Goal: Check status: Check status

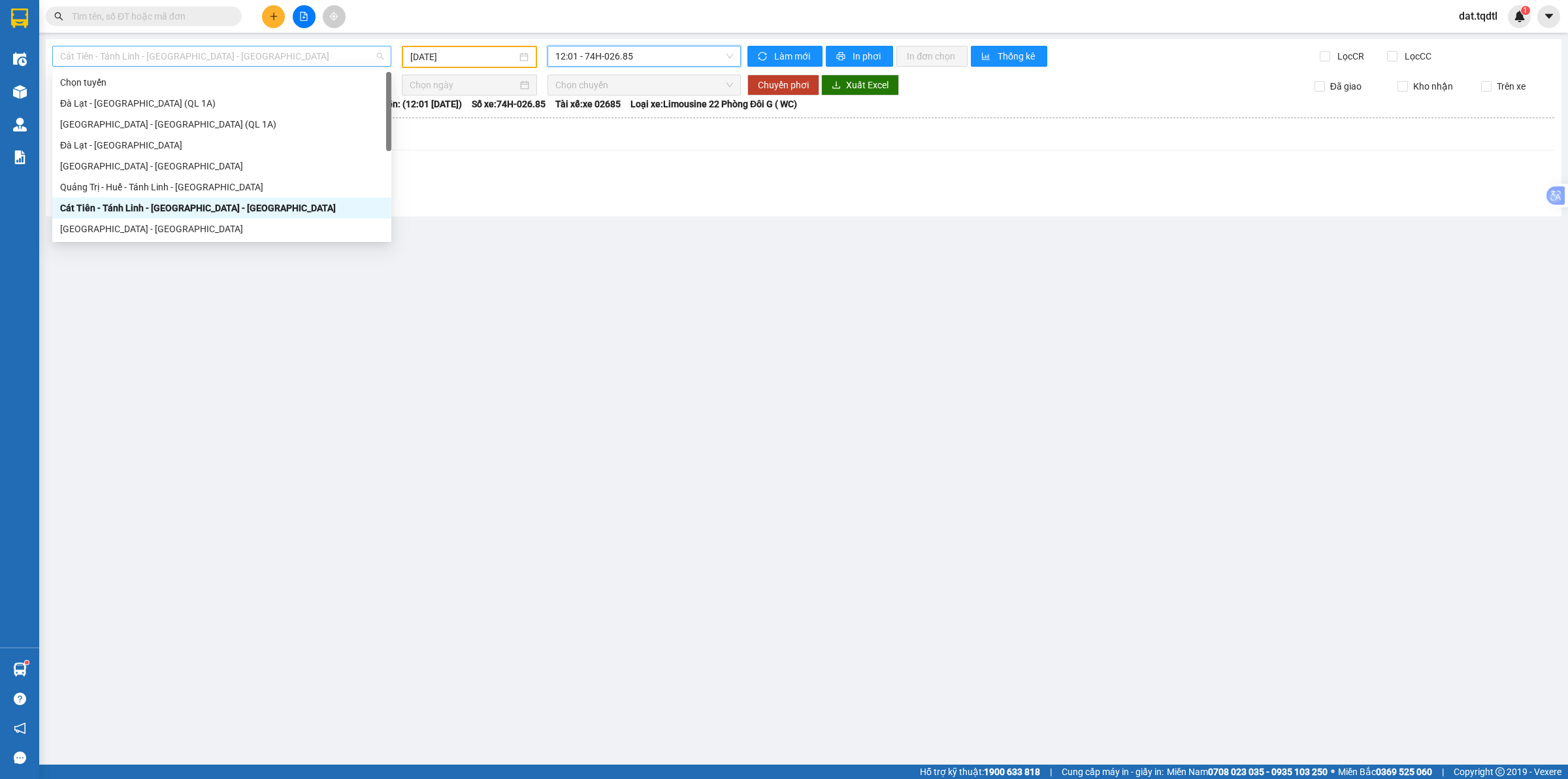
click at [306, 64] on span "Cát Tiên - Tánh Linh - [GEOGRAPHIC_DATA] - [GEOGRAPHIC_DATA]" at bounding box center [222, 56] width 324 height 20
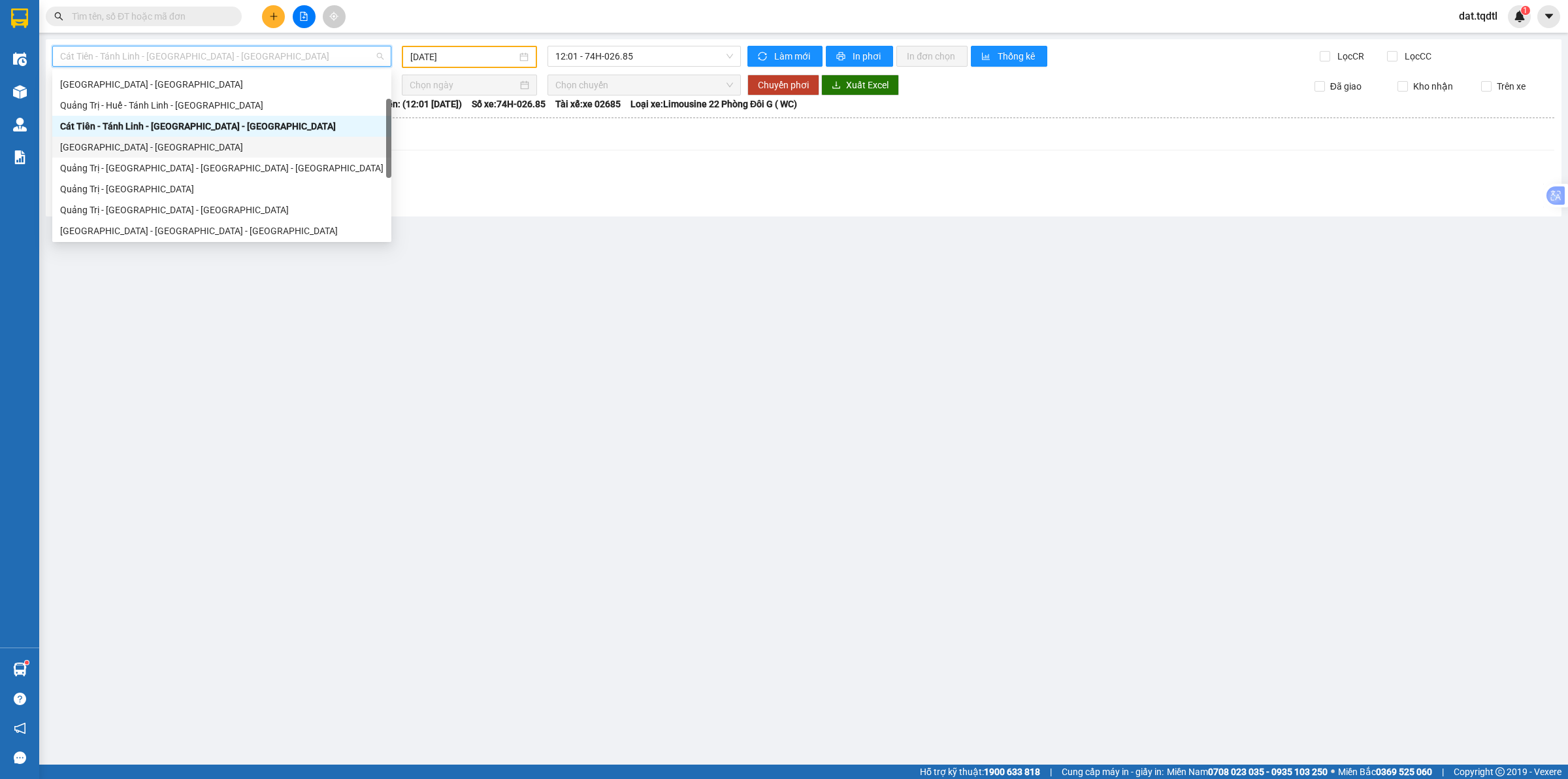
click at [134, 152] on div "[GEOGRAPHIC_DATA] - [GEOGRAPHIC_DATA]" at bounding box center [222, 148] width 324 height 15
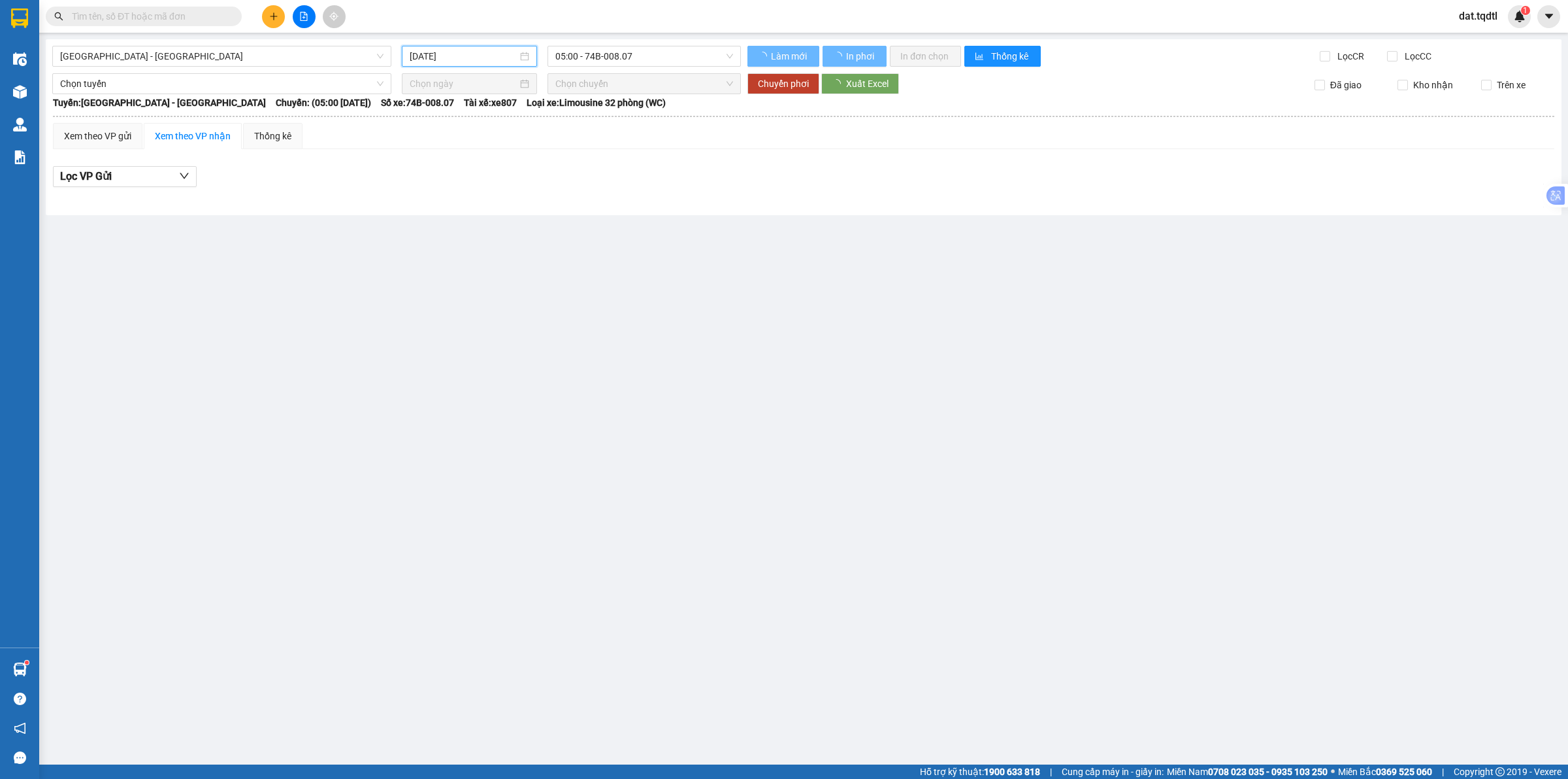
click at [454, 57] on input "[DATE]" at bounding box center [463, 56] width 108 height 15
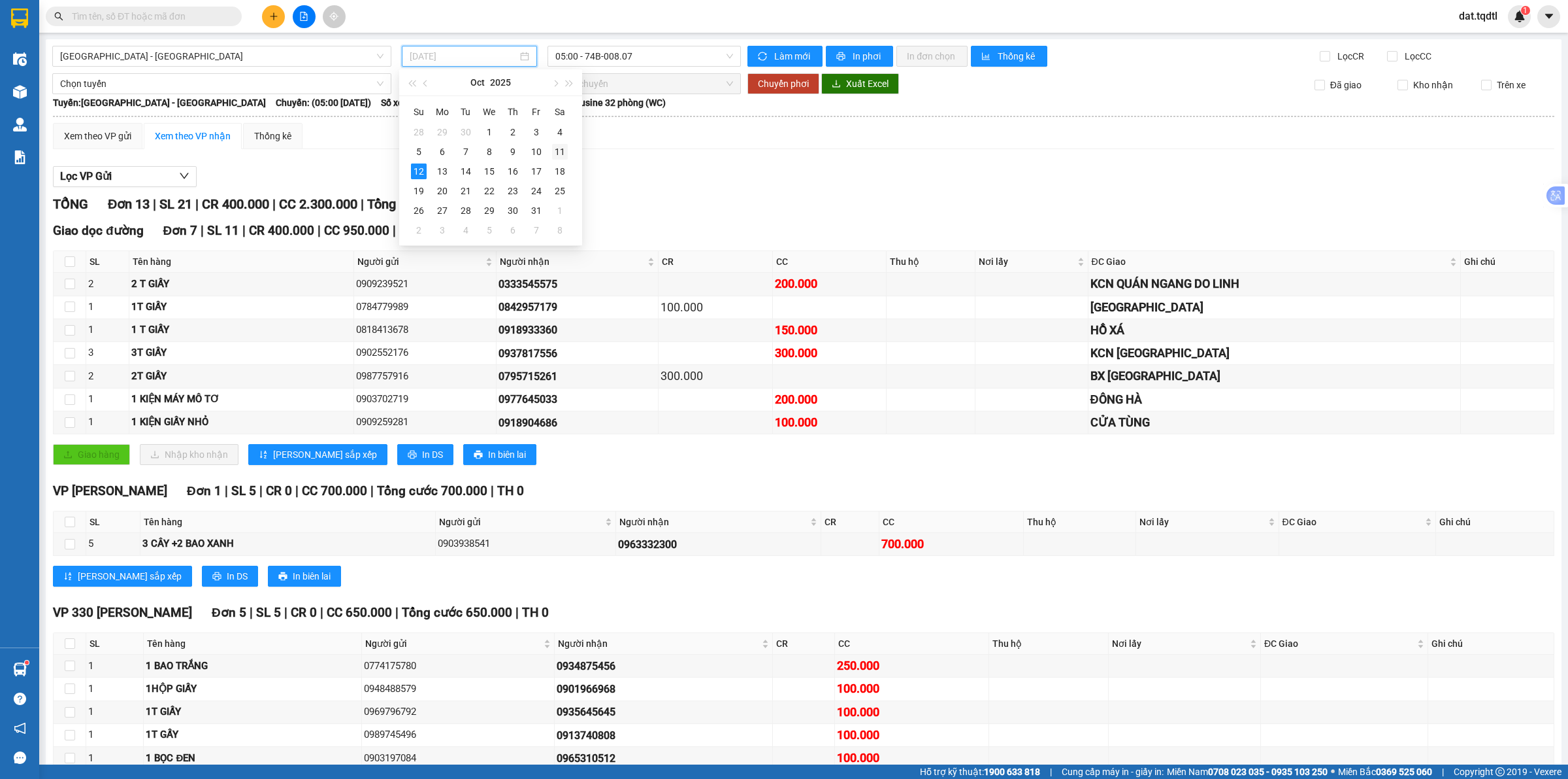
click at [557, 153] on div "11" at bounding box center [559, 151] width 15 height 15
type input "[DATE]"
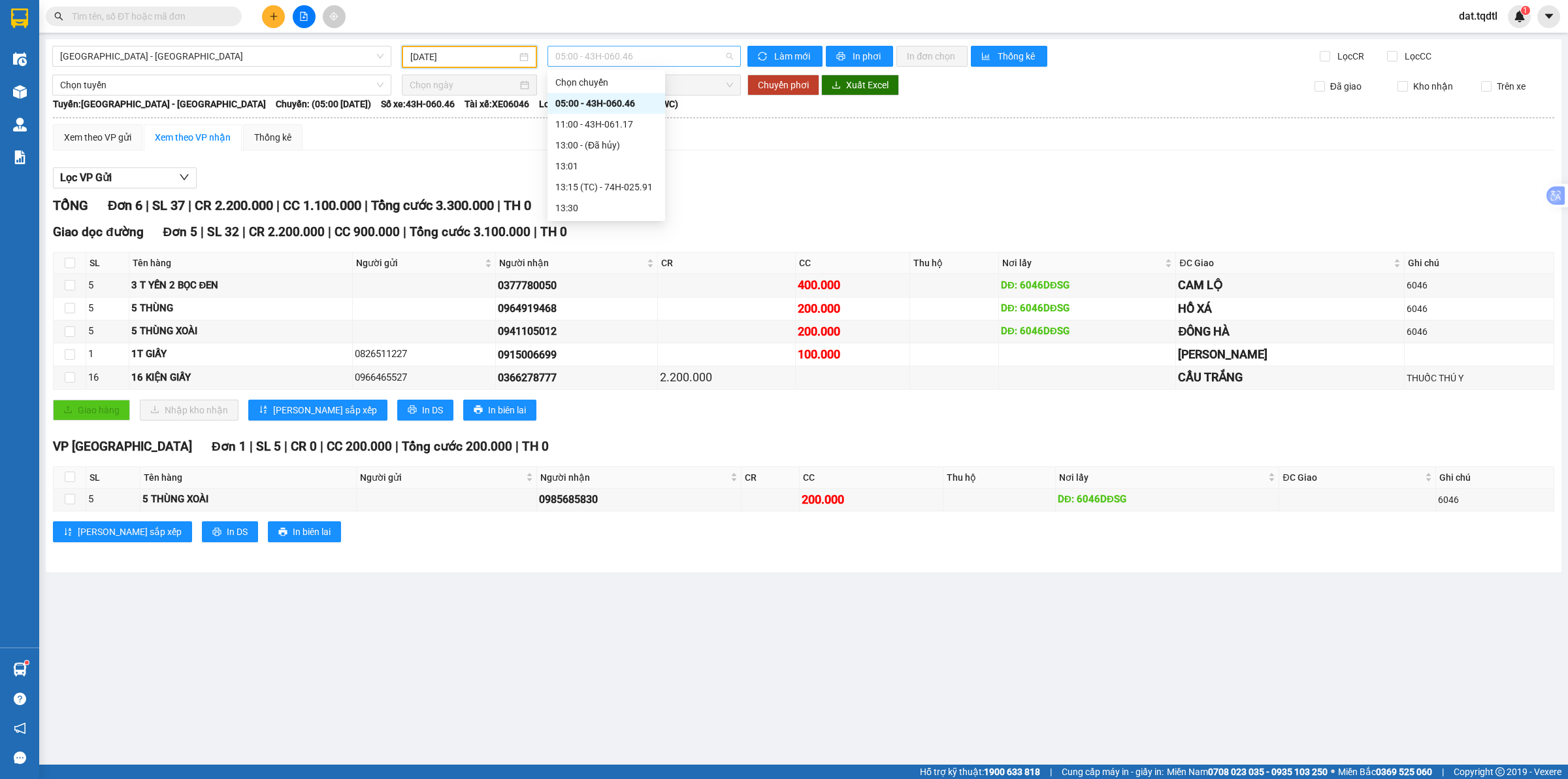
click at [626, 51] on span "05:00 - 43H-060.46" at bounding box center [644, 56] width 178 height 20
click at [632, 188] on div "13:15 (TC) - 74H-025.91" at bounding box center [606, 187] width 102 height 15
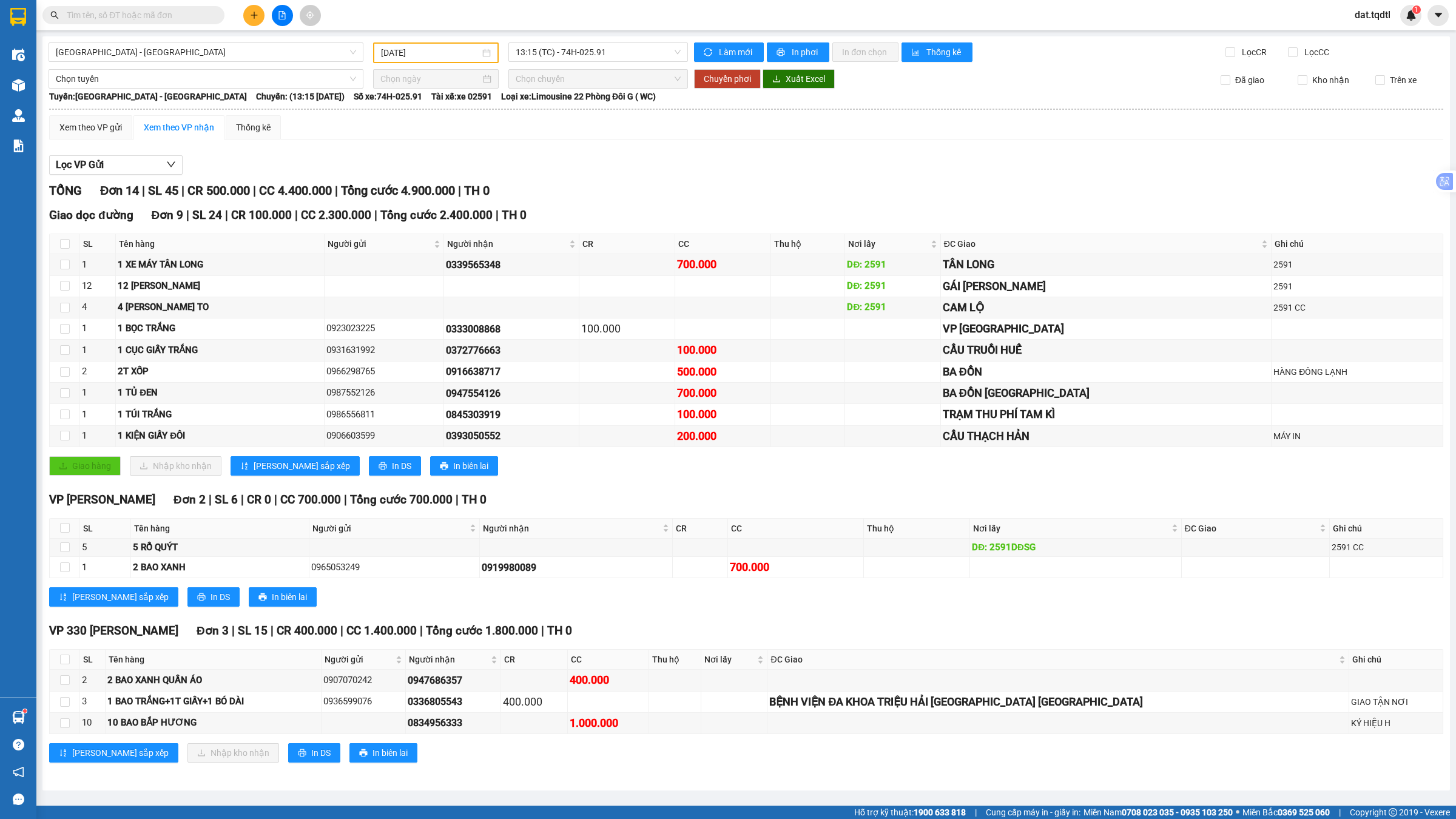
click at [824, 182] on div "TỔNG Đơn 14 | SL 45 | CR 500.000 | CC 4.400.000 | Tổng cước 4.900.000 | TH 0" at bounding box center [747, 191] width 1395 height 19
click at [941, 121] on div "Xem theo VP gửi Xem theo VP nhận Thống kê" at bounding box center [747, 127] width 1395 height 24
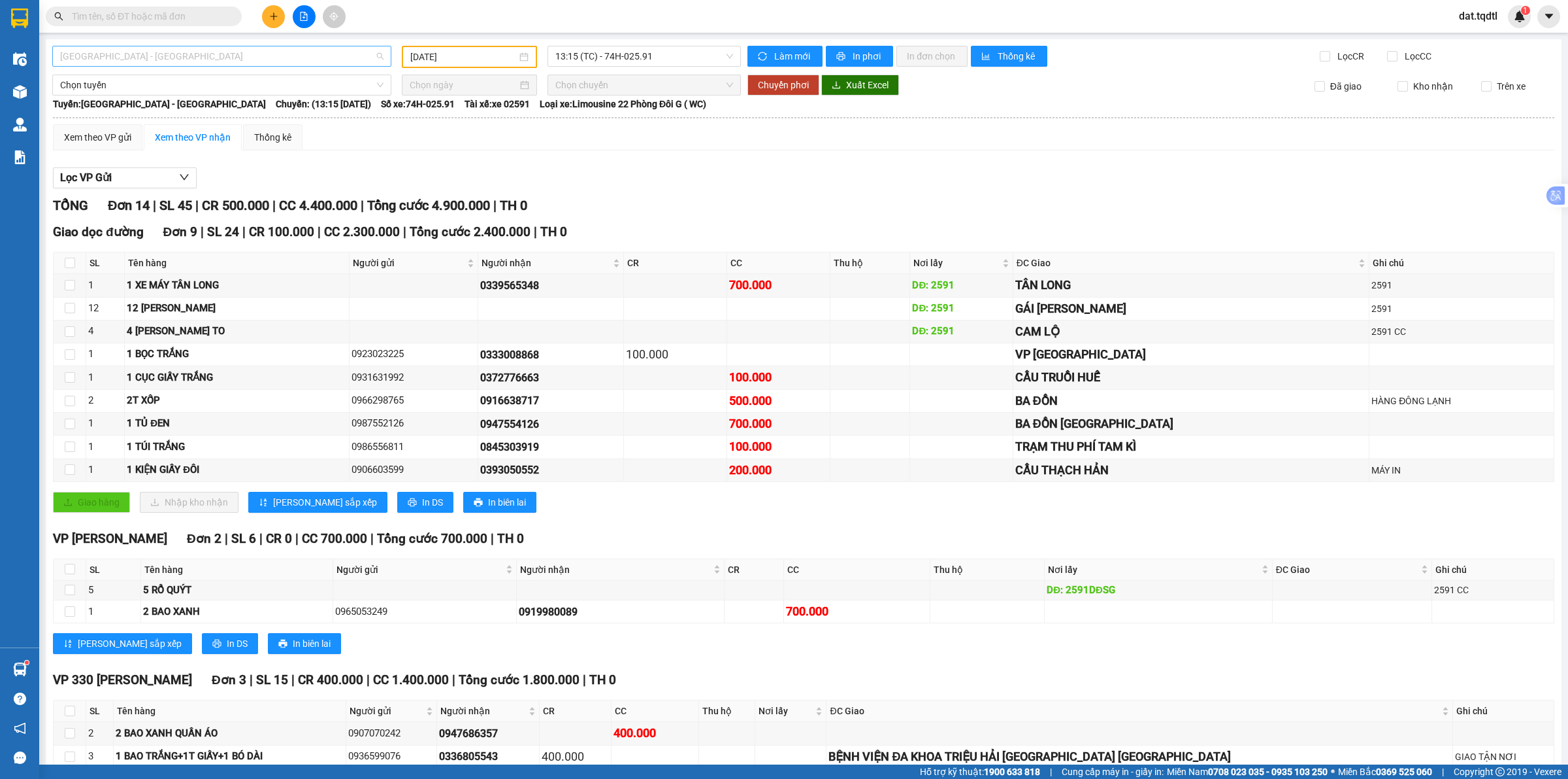
click at [311, 58] on span "[GEOGRAPHIC_DATA] - [GEOGRAPHIC_DATA]" at bounding box center [222, 56] width 324 height 20
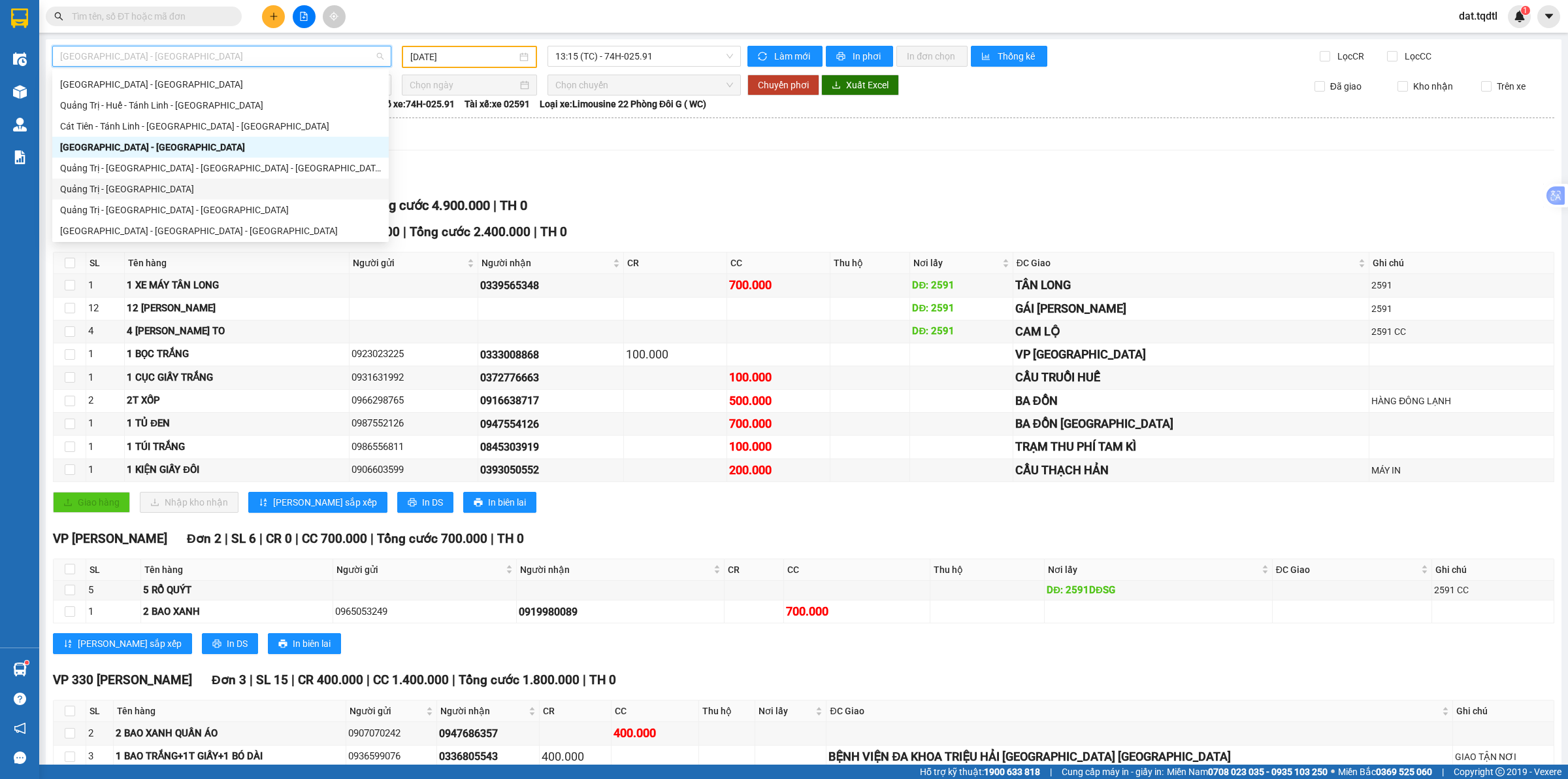
click at [167, 193] on div "Quảng Trị - [GEOGRAPHIC_DATA]" at bounding box center [221, 189] width 321 height 15
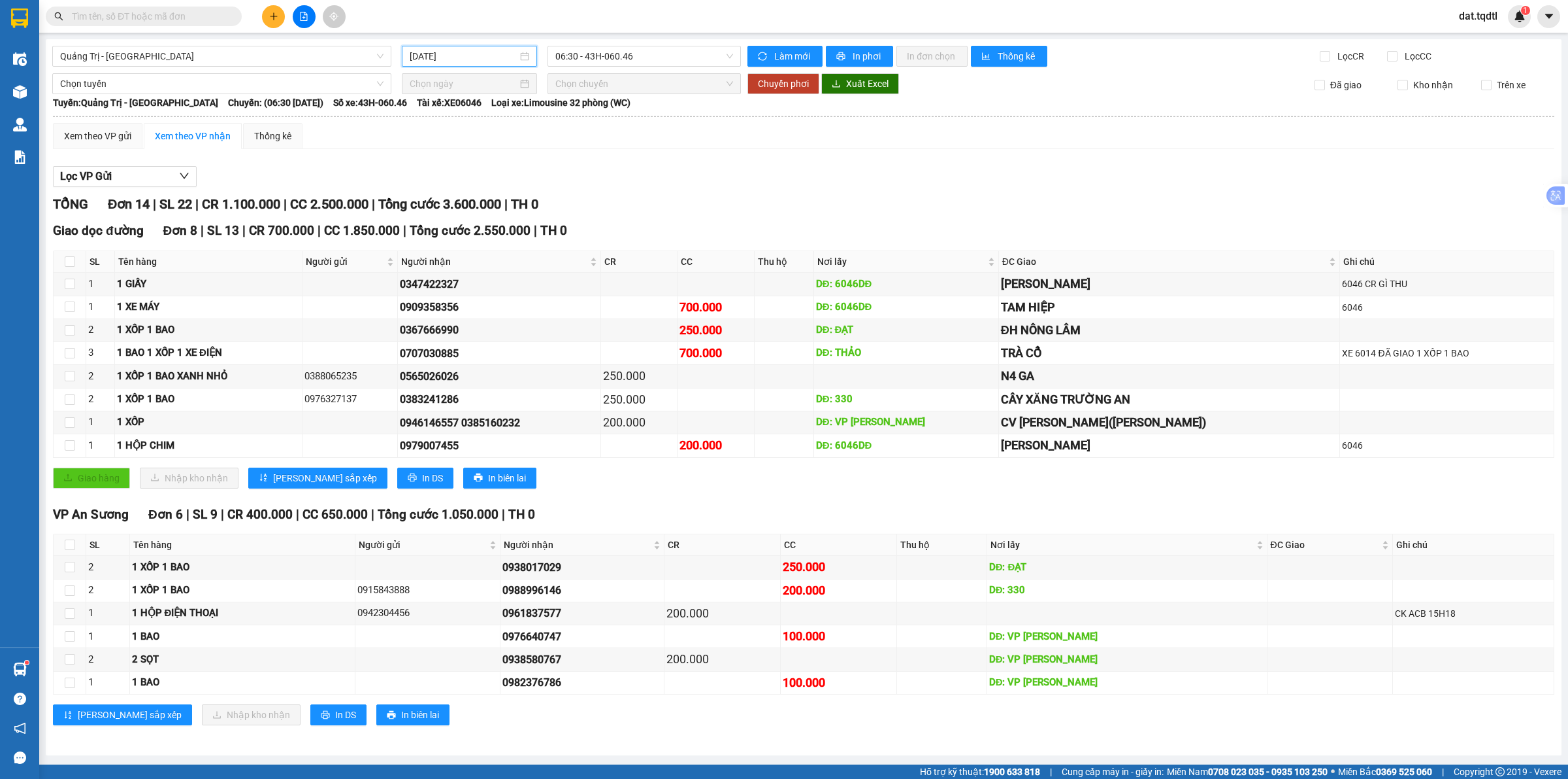
click at [454, 55] on input "[DATE]" at bounding box center [463, 56] width 108 height 15
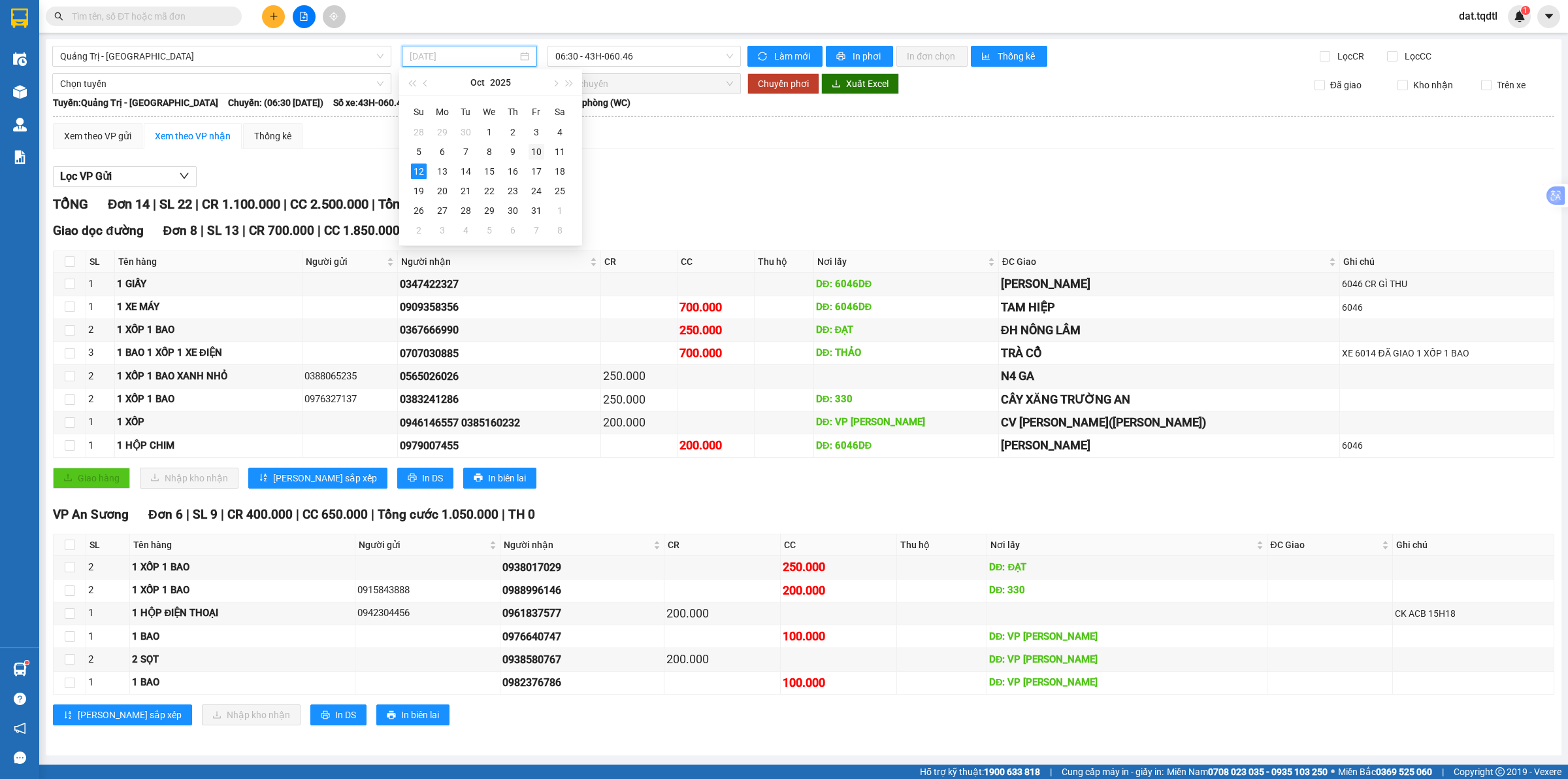
click at [538, 152] on div "10" at bounding box center [536, 151] width 15 height 15
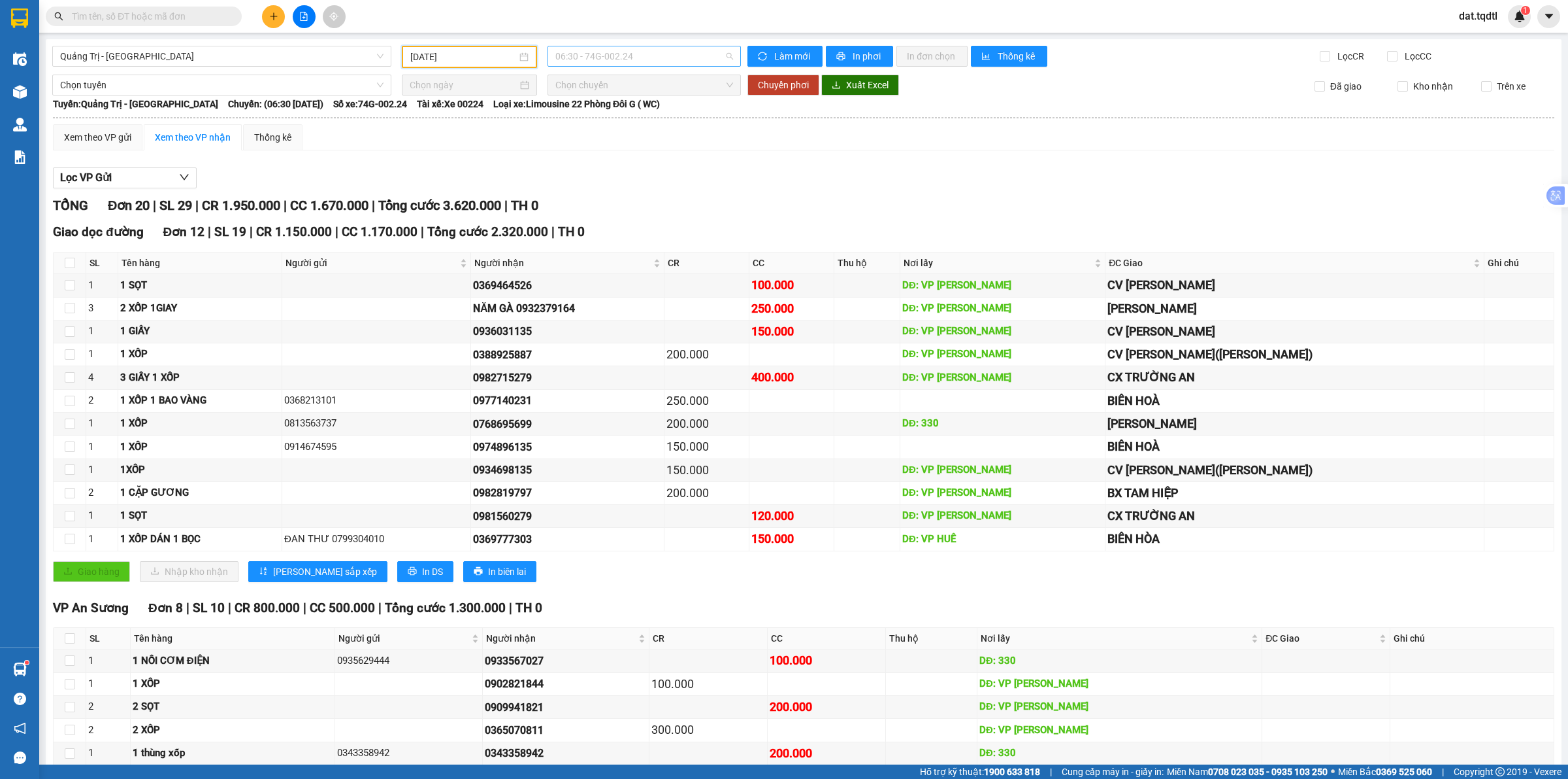
click at [653, 62] on span "06:30 - 74G-002.24" at bounding box center [644, 56] width 178 height 20
click at [458, 156] on div "Xem theo VP gửi Xem theo VP nhận Thống kê Lọc VP Gửi TỔNG Đơn 20 | SL 29 | CR …" at bounding box center [804, 502] width 1502 height 757
drag, startPoint x: 410, startPoint y: 59, endPoint x: 426, endPoint y: 80, distance: 26.4
click at [412, 59] on input "[DATE]" at bounding box center [463, 57] width 107 height 15
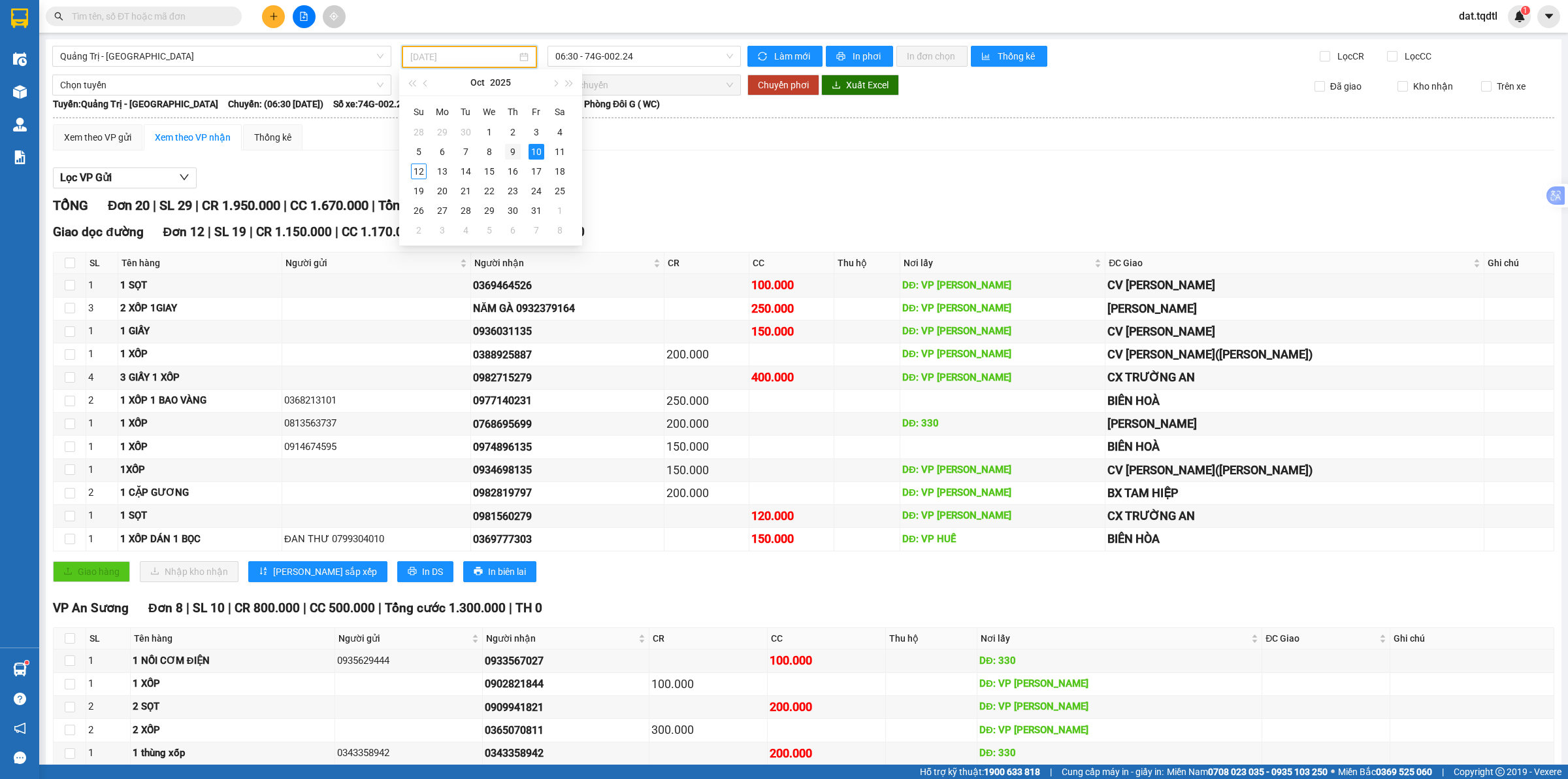
click at [521, 149] on td "9" at bounding box center [513, 152] width 24 height 20
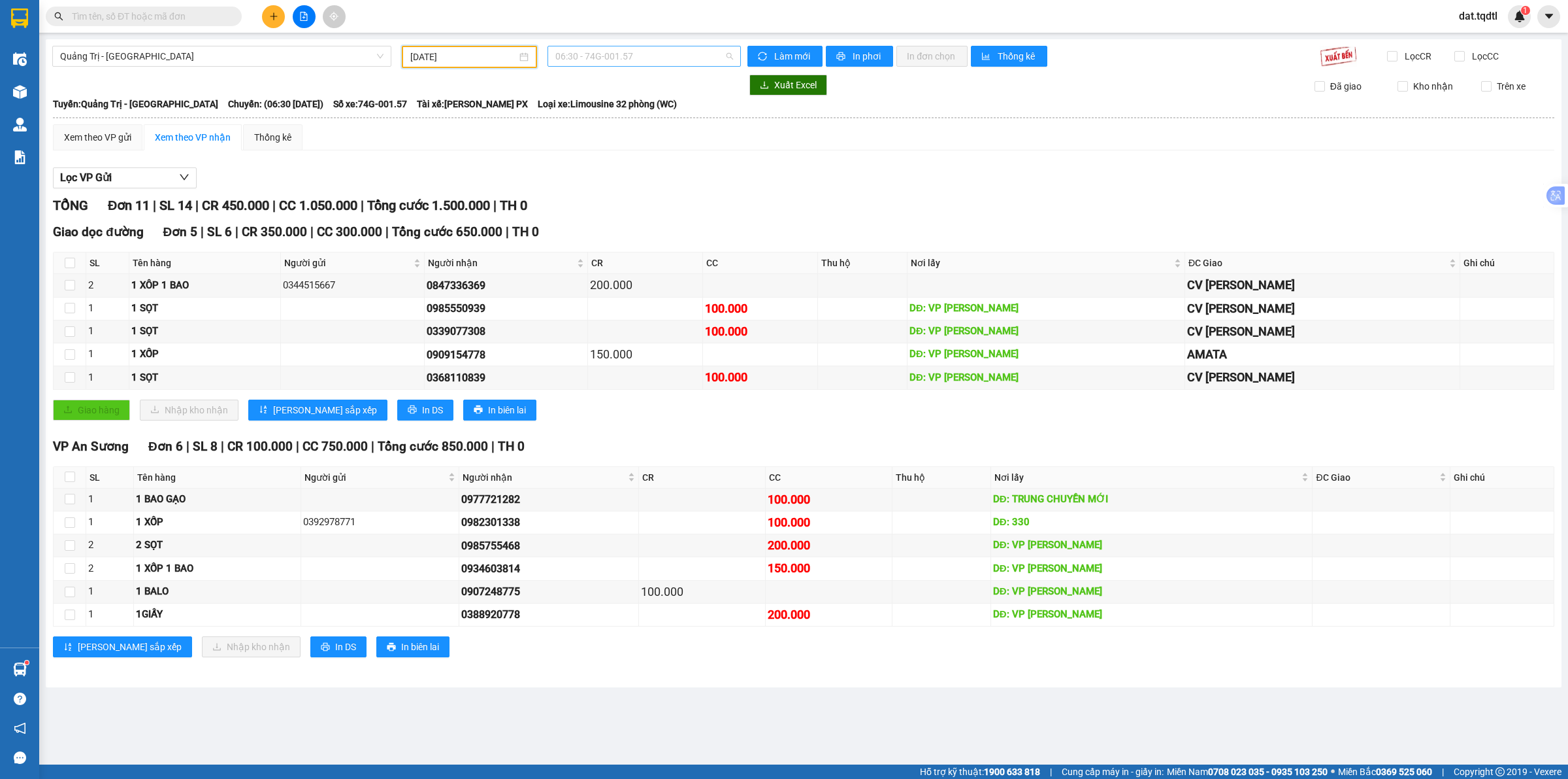
click at [605, 55] on span "06:30 - 74G-001.57" at bounding box center [644, 56] width 178 height 20
click at [506, 56] on input "[DATE]" at bounding box center [463, 57] width 107 height 15
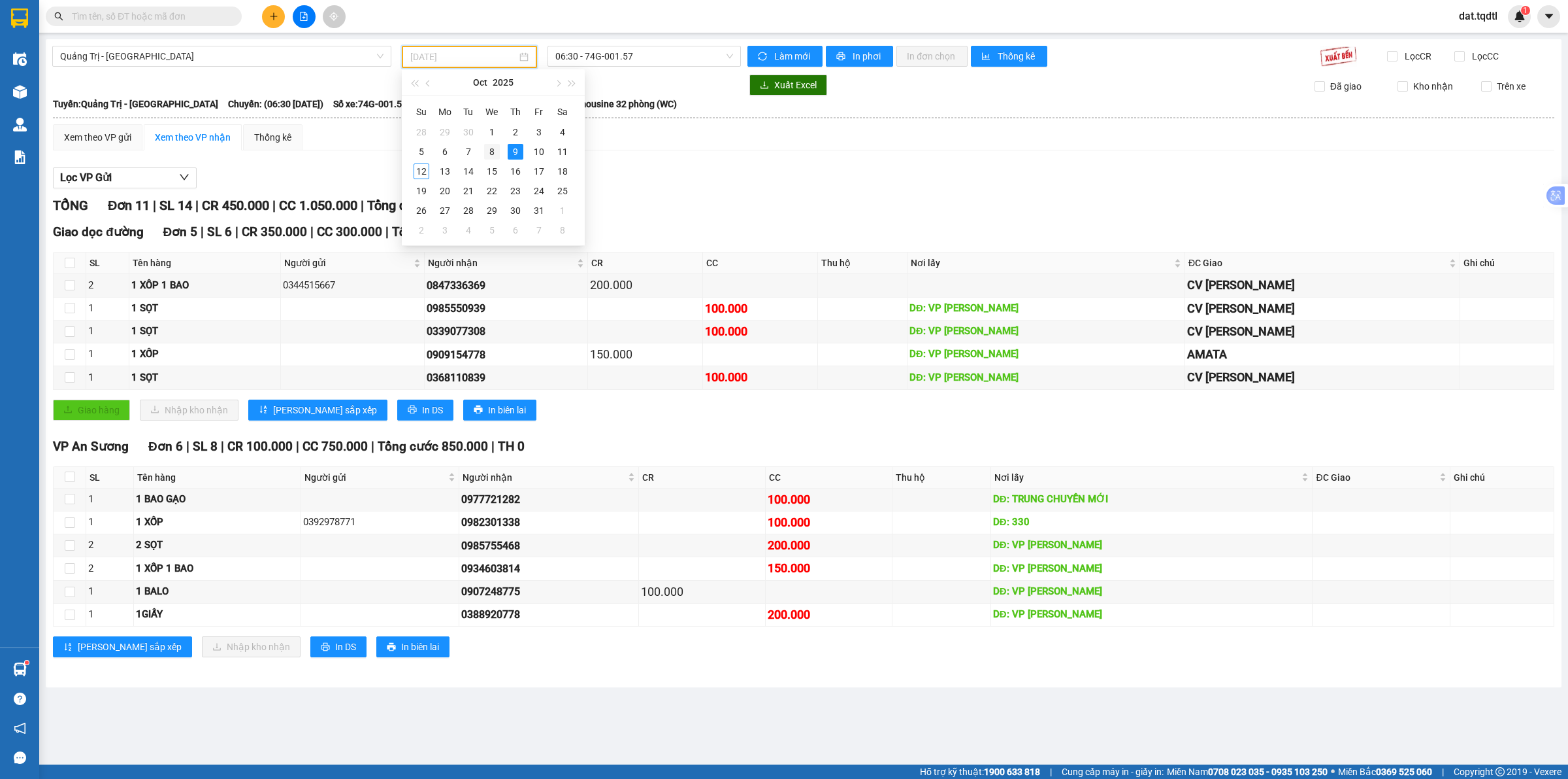
click at [490, 150] on div "8" at bounding box center [492, 151] width 15 height 15
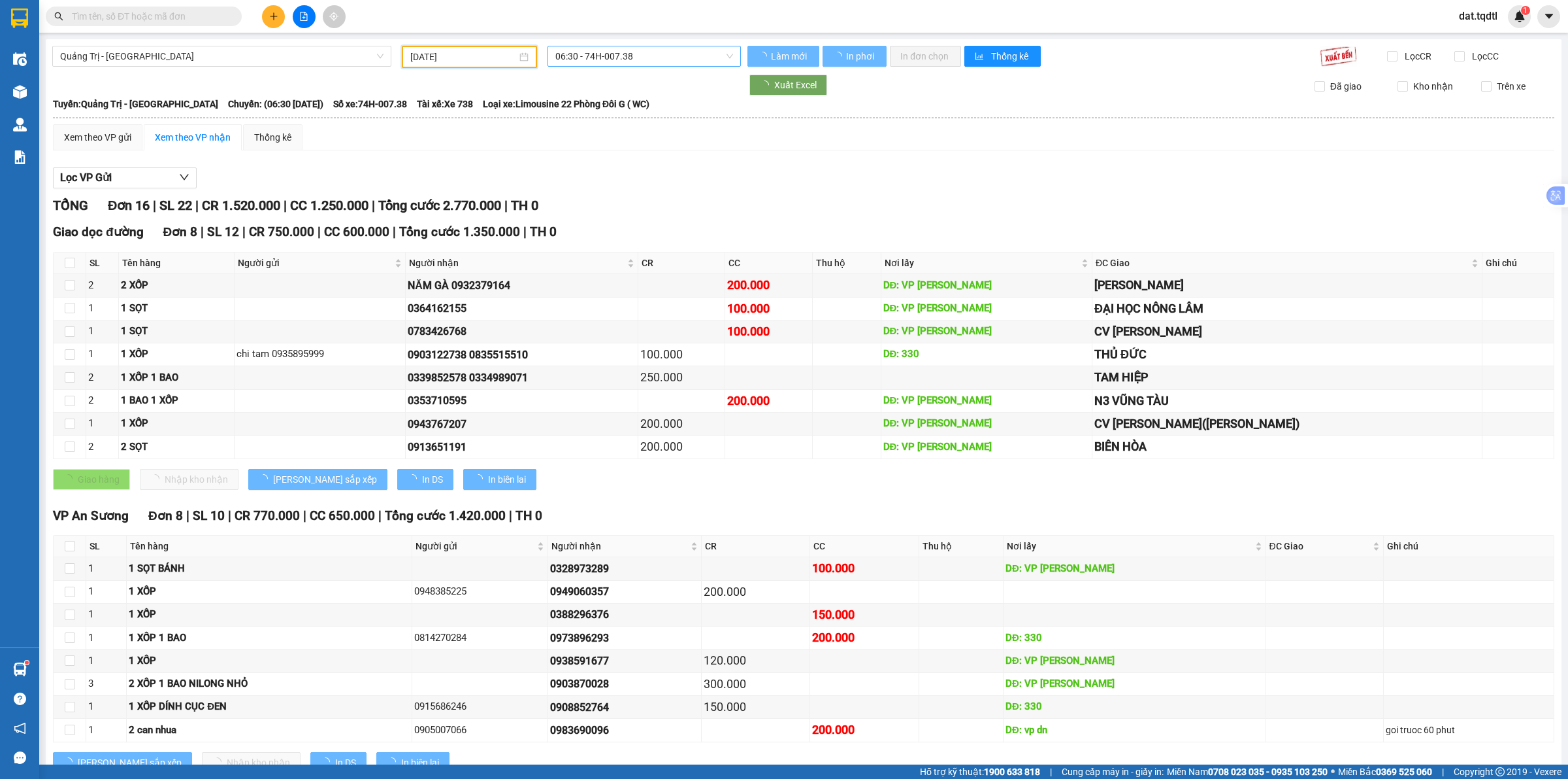
click at [651, 60] on span "06:30 - 74H-007.38" at bounding box center [644, 56] width 178 height 20
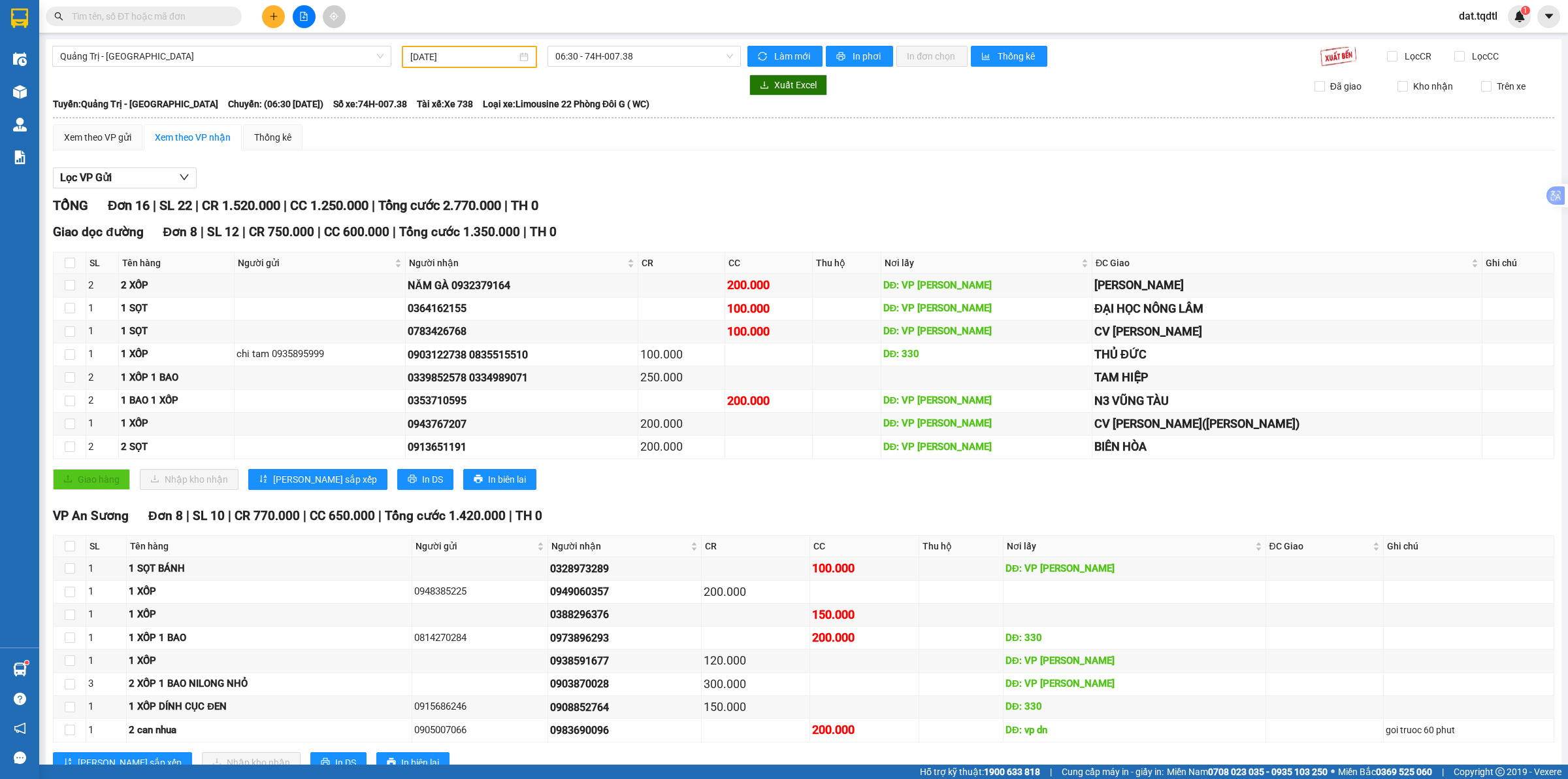
click at [471, 161] on div "Lọc VP Gửi TỔNG Đơn 16 | SL 22 | CR 1.520.000 | CC 1.250.000 | Tổng cước 2.770…" at bounding box center [804, 475] width 1502 height 628
click at [280, 59] on span "Quảng Trị - [GEOGRAPHIC_DATA]" at bounding box center [222, 56] width 324 height 20
click at [425, 58] on input "[DATE]" at bounding box center [463, 57] width 107 height 15
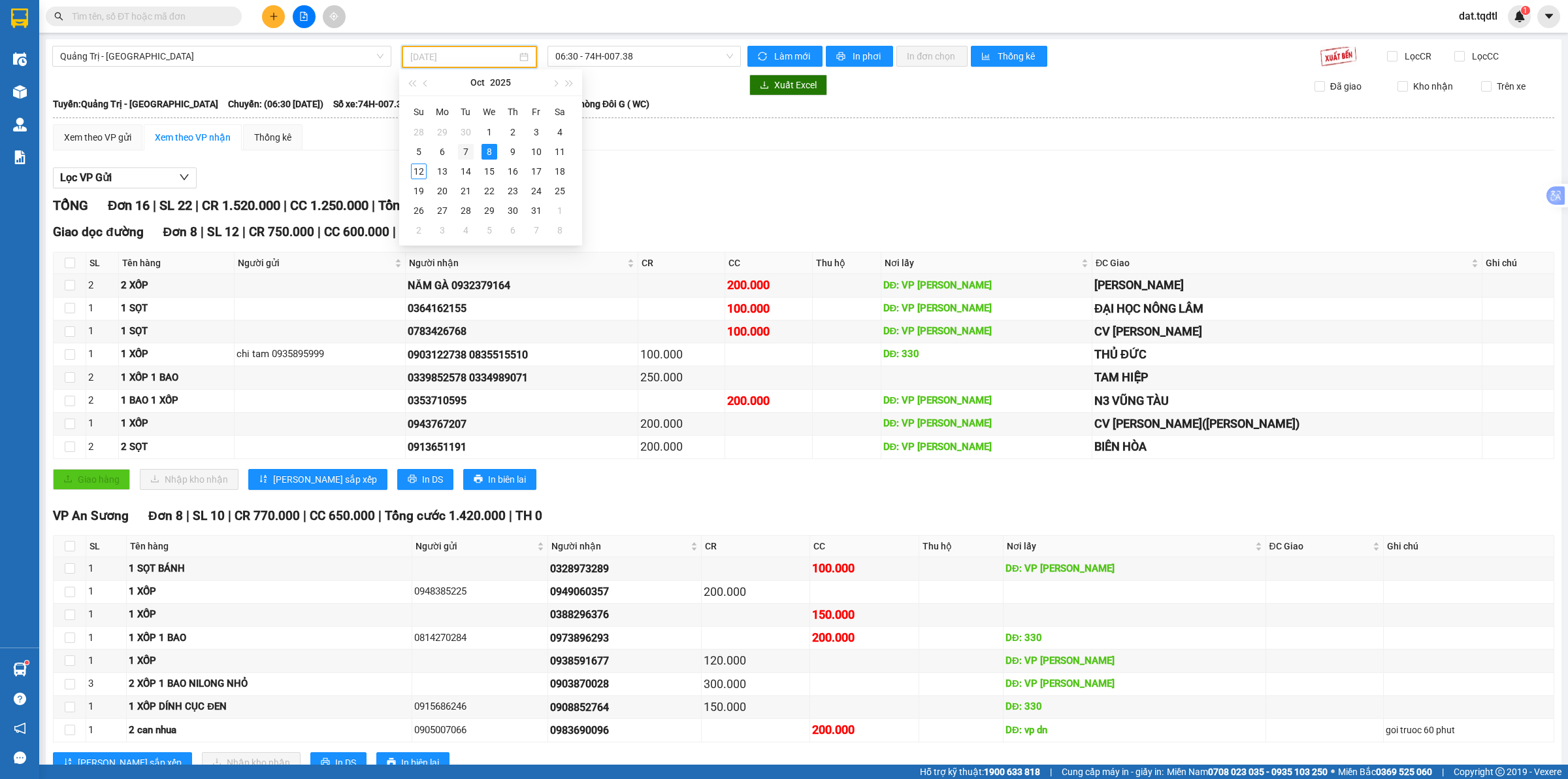
click at [466, 153] on div "7" at bounding box center [466, 151] width 15 height 15
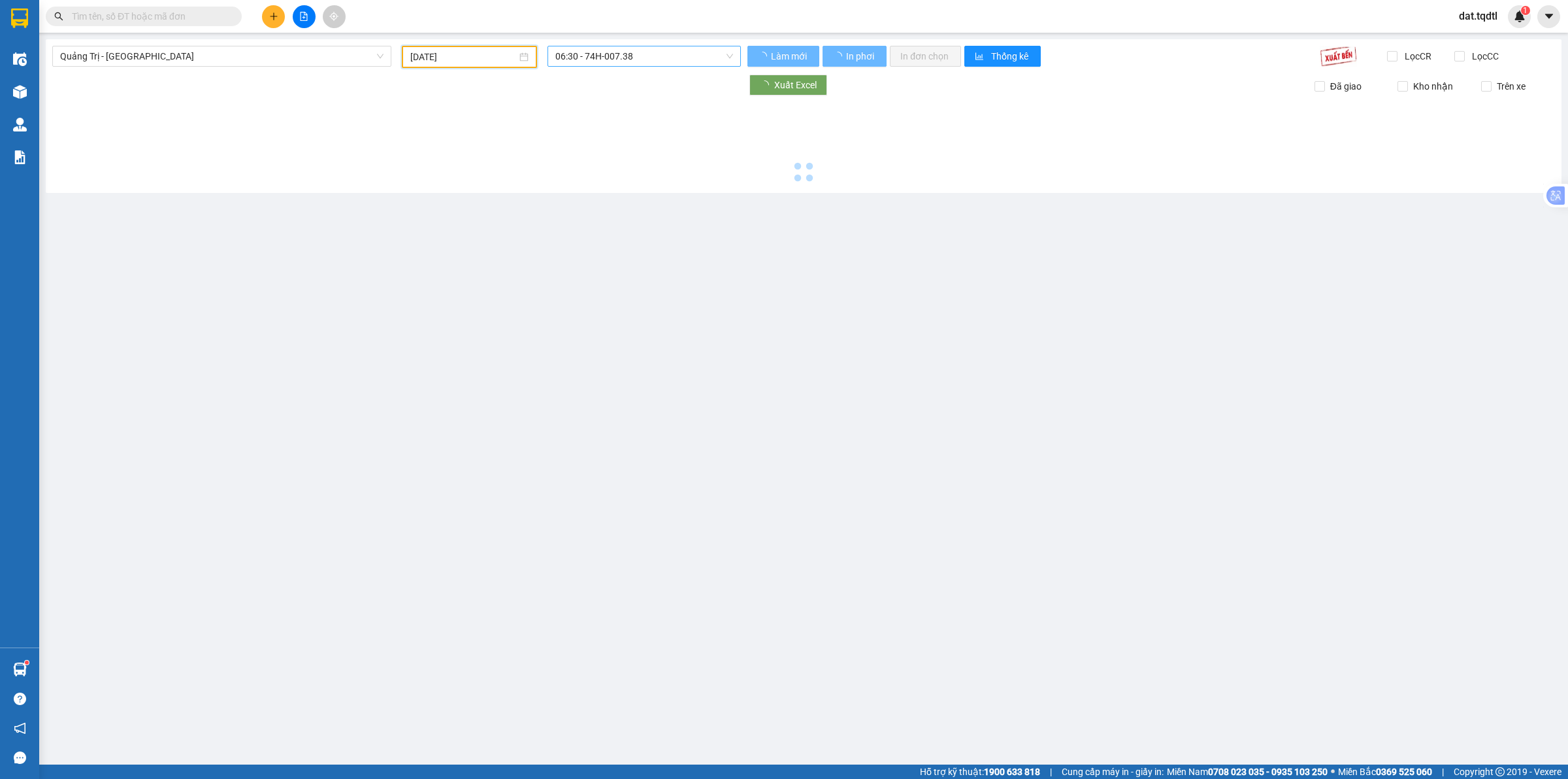
click at [617, 58] on span "06:30 - 74H-007.38" at bounding box center [644, 56] width 178 height 20
type input "[DATE]"
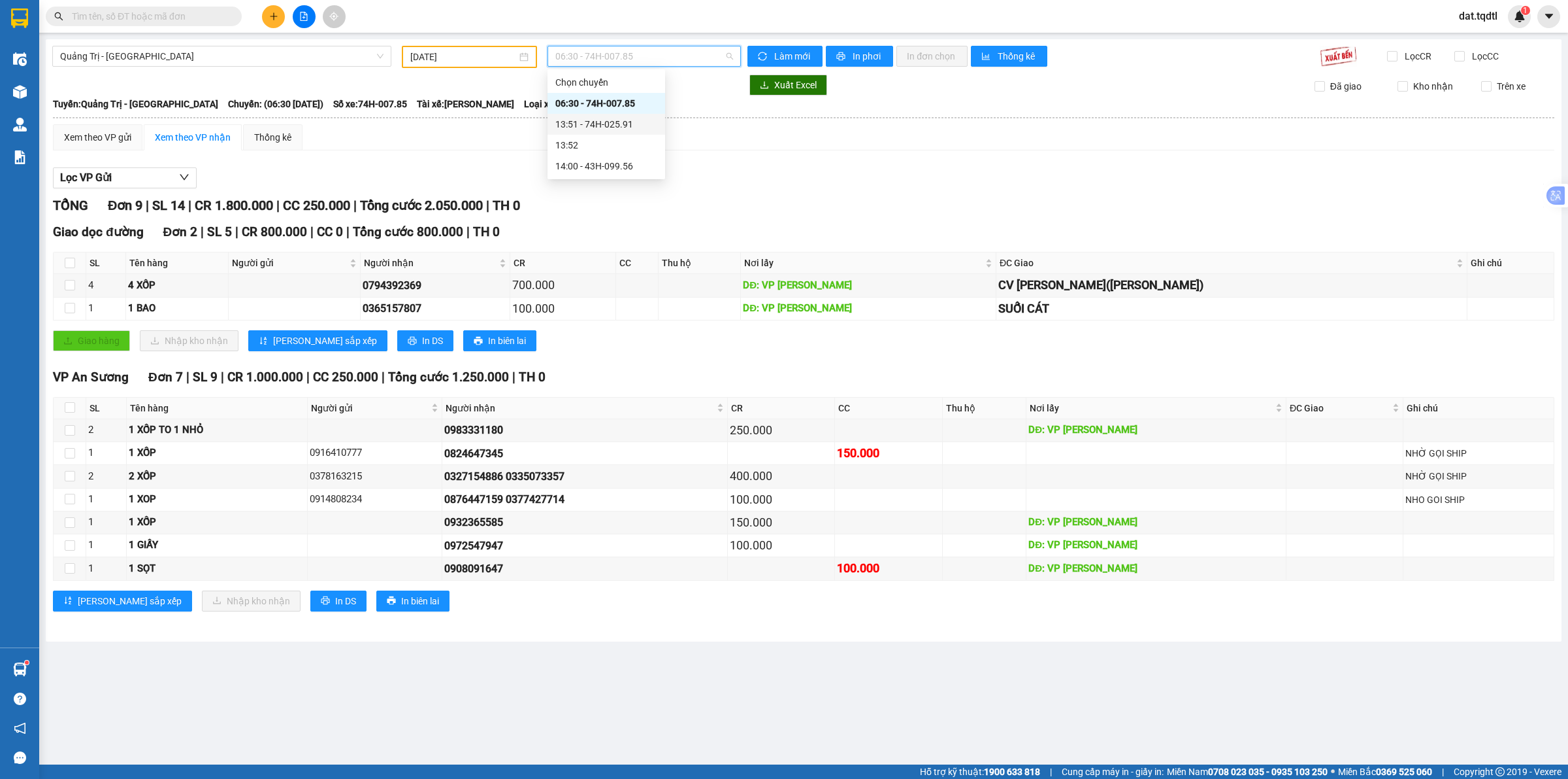
click at [617, 125] on div "13:51 - 74H-025.91" at bounding box center [606, 124] width 102 height 15
